Goal: Navigation & Orientation: Find specific page/section

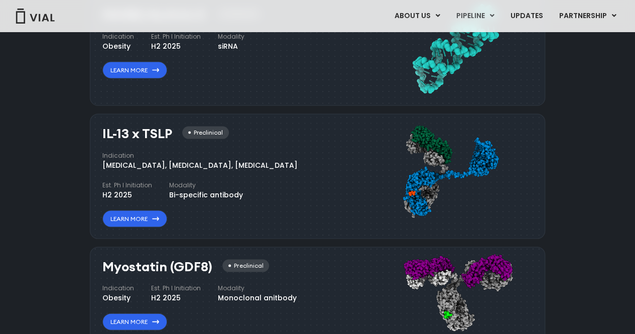
scroll to position [917, 0]
click at [144, 210] on link "Learn More" at bounding box center [134, 218] width 65 height 17
click at [143, 213] on link "Learn More" at bounding box center [134, 218] width 65 height 17
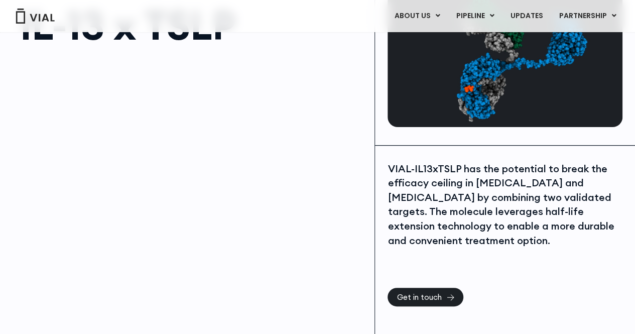
scroll to position [100, 0]
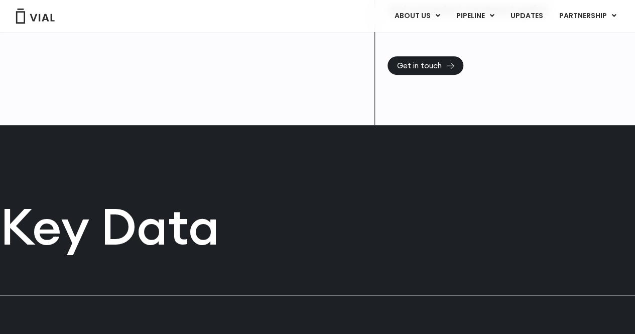
click at [542, 205] on h2 "Key Data" at bounding box center [317, 226] width 635 height 50
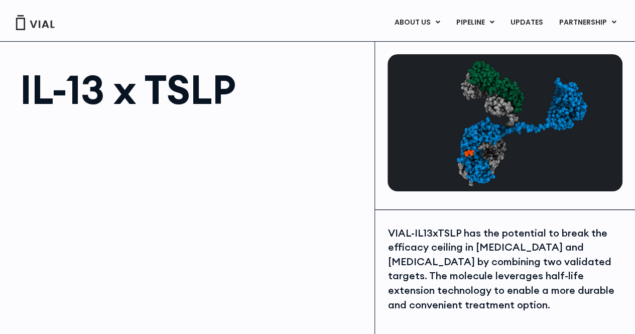
scroll to position [0, 0]
